Goal: Transaction & Acquisition: Register for event/course

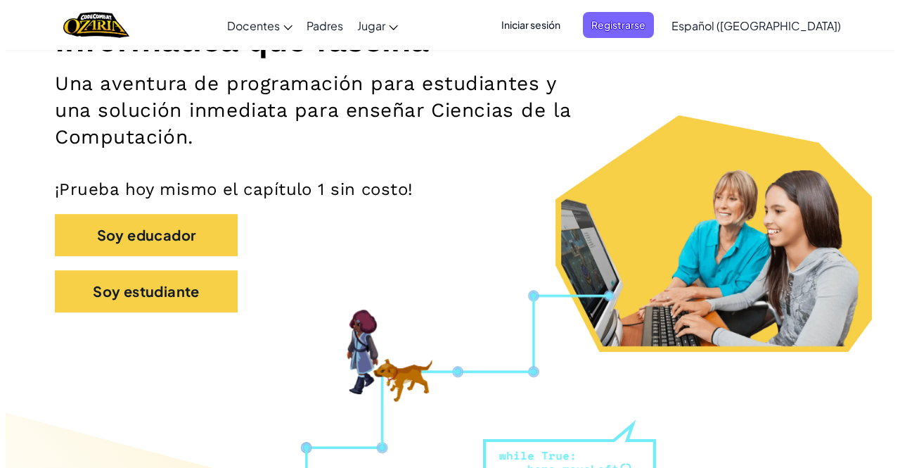
scroll to position [207, 0]
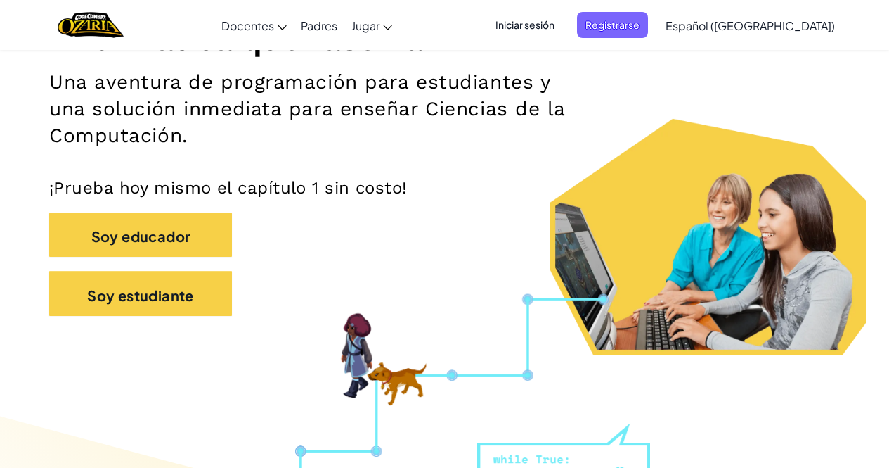
click at [556, 13] on span "Iniciar sesión" at bounding box center [525, 25] width 76 height 26
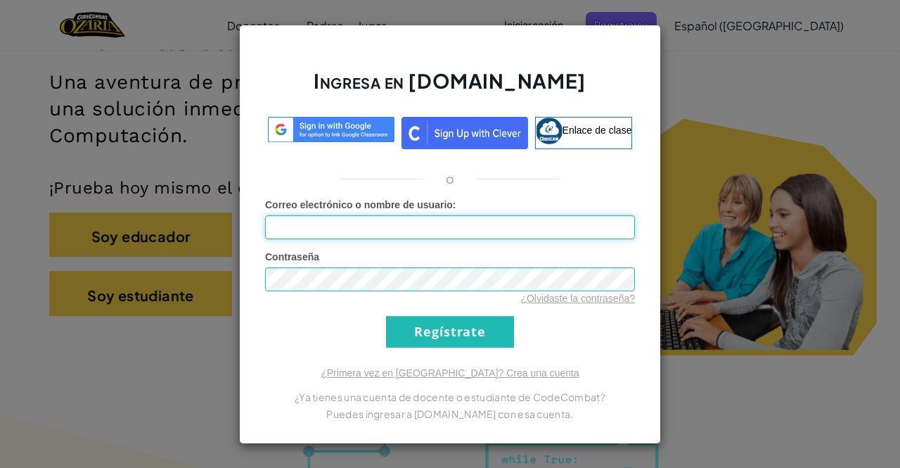
type input "[EMAIL_ADDRESS][DOMAIN_NAME]"
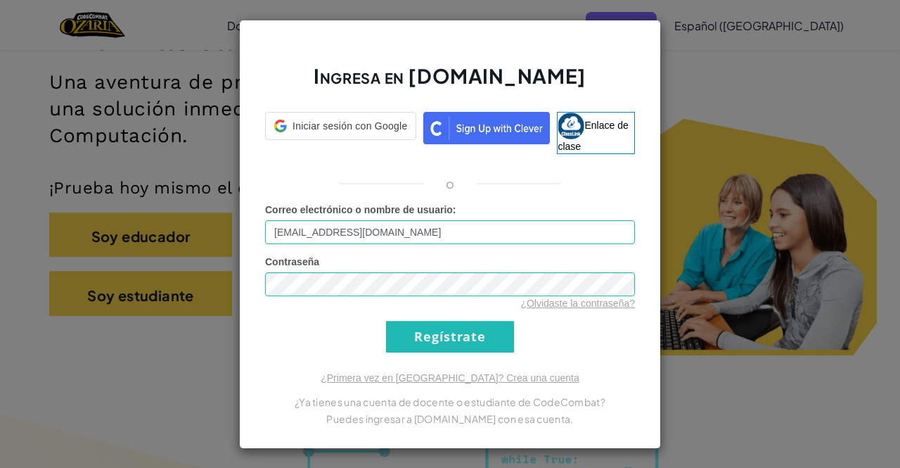
click at [474, 320] on form "Correo electrónico o nombre de usuario : [EMAIL_ADDRESS][DOMAIN_NAME] Contraseñ…" at bounding box center [450, 277] width 370 height 150
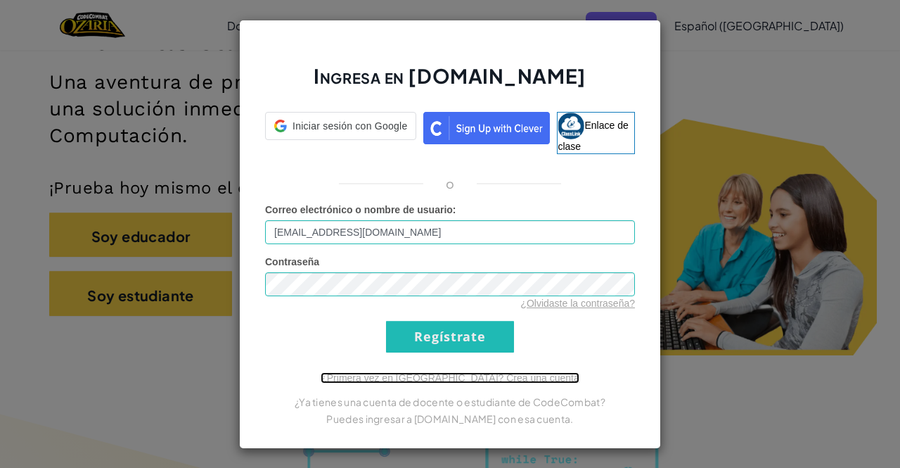
click at [491, 381] on font "¿Primera vez en [GEOGRAPHIC_DATA]? Crea una cuenta" at bounding box center [450, 377] width 259 height 11
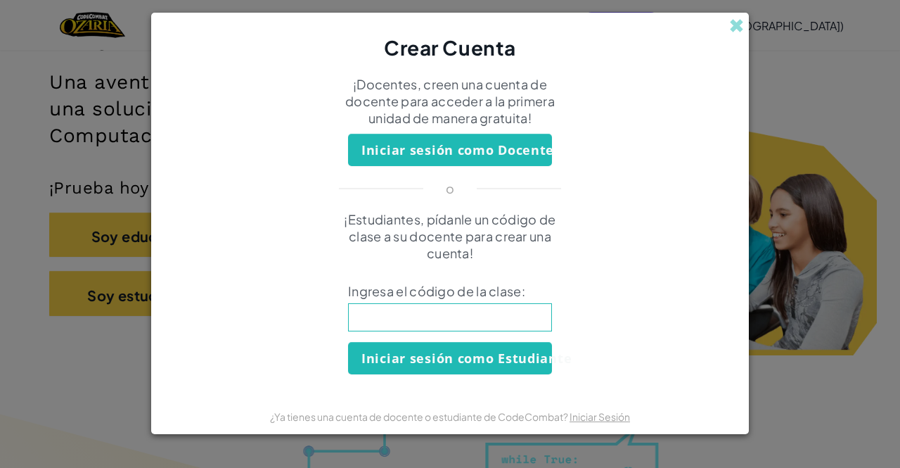
drag, startPoint x: 735, startPoint y: 244, endPoint x: 716, endPoint y: 266, distance: 28.9
click at [716, 266] on form "¡Docentes, creen una cuenta de docente para acceder a la primera unidad de mane…" at bounding box center [450, 230] width 598 height 337
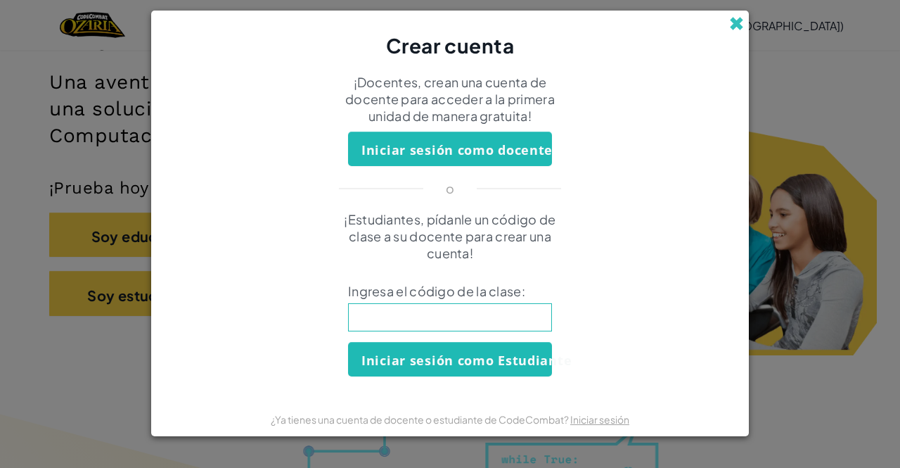
click at [737, 31] on span at bounding box center [736, 23] width 15 height 15
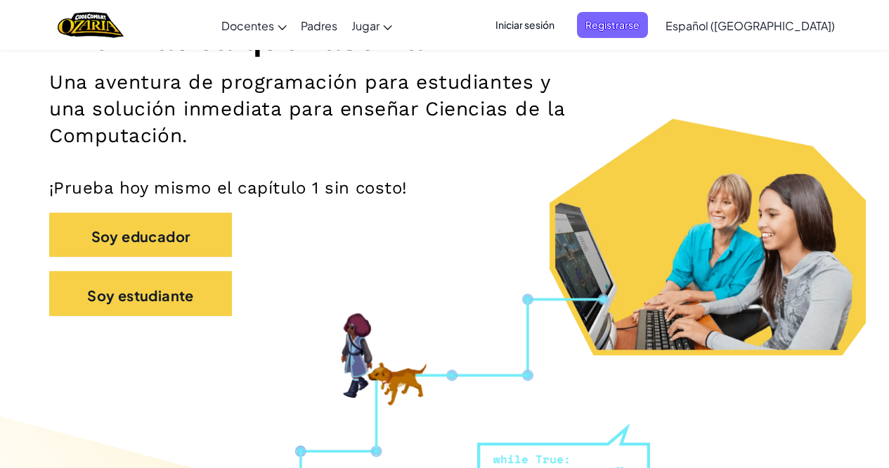
click at [563, 32] on span "Iniciar sesión" at bounding box center [525, 25] width 76 height 26
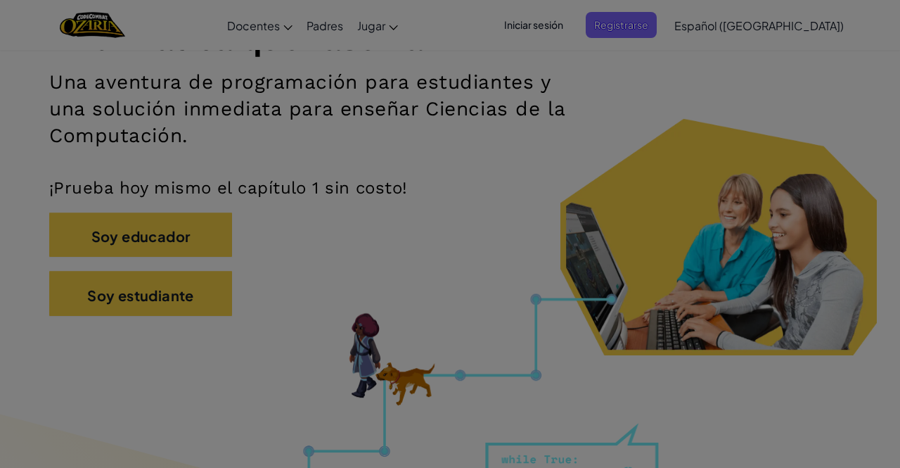
type input "[EMAIL_ADDRESS][DOMAIN_NAME]"
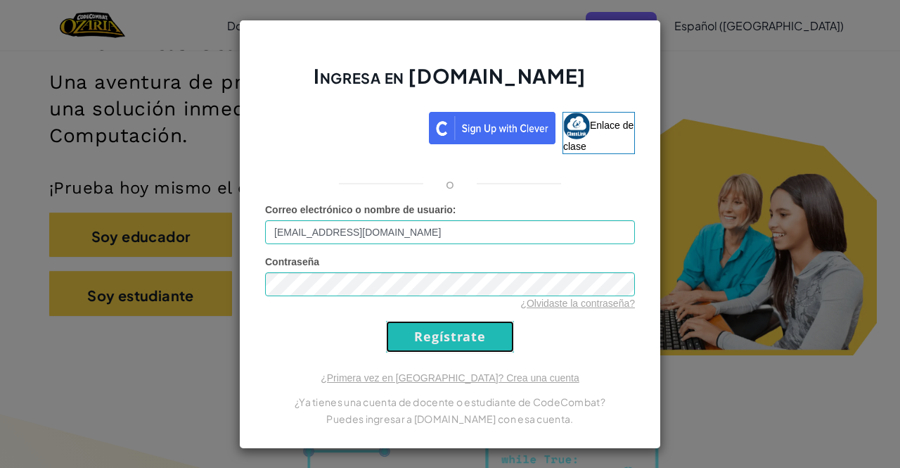
click at [477, 339] on input "Regístrate" at bounding box center [450, 337] width 128 height 32
click at [477, 341] on input "Regístrate" at bounding box center [450, 337] width 128 height 32
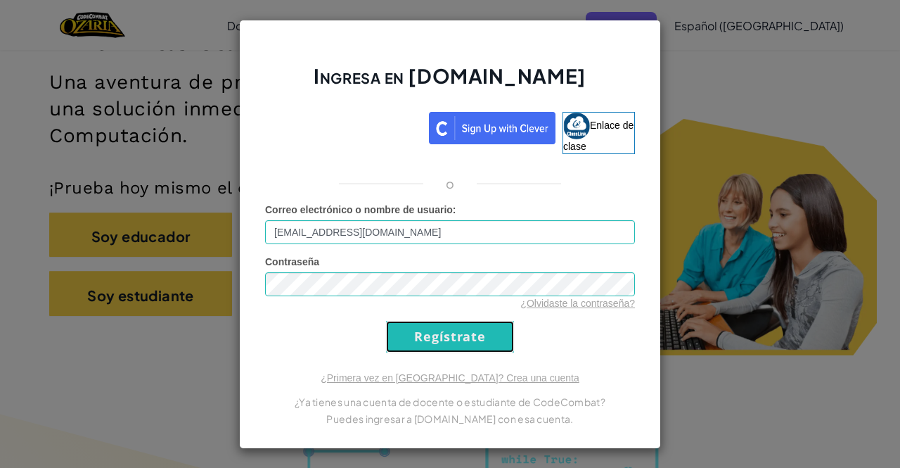
click at [477, 341] on input "Regístrate" at bounding box center [450, 337] width 128 height 32
click at [439, 340] on input "Regístrate" at bounding box center [450, 337] width 128 height 32
